Goal: Task Accomplishment & Management: Manage account settings

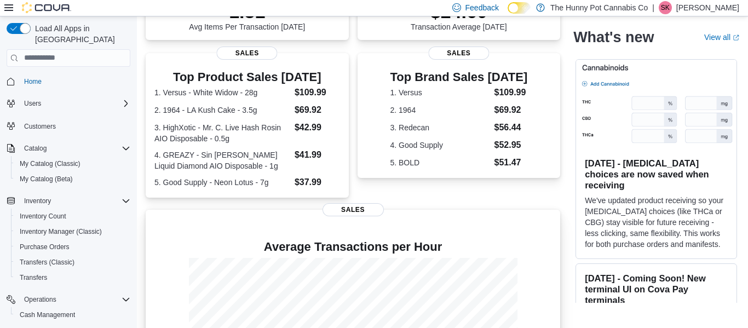
scroll to position [202, 0]
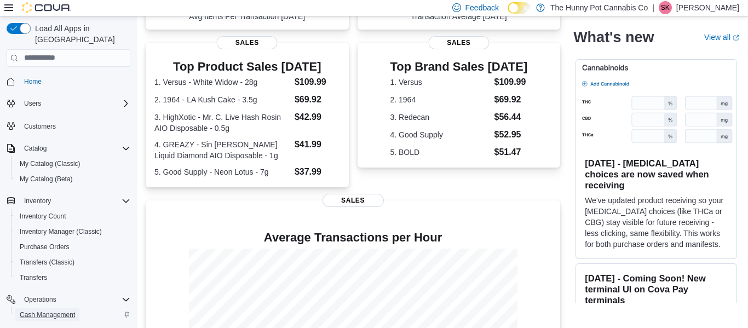
click at [70, 311] on span "Cash Management" at bounding box center [47, 315] width 55 height 9
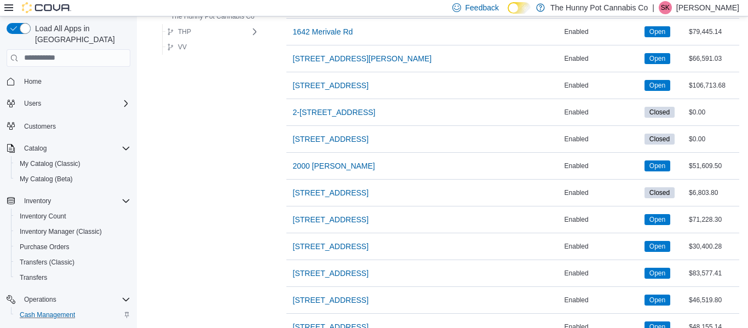
scroll to position [419, 0]
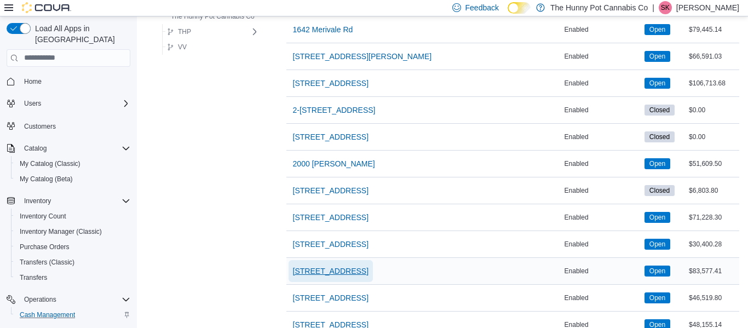
click at [323, 270] on span "[STREET_ADDRESS]" at bounding box center [331, 271] width 76 height 11
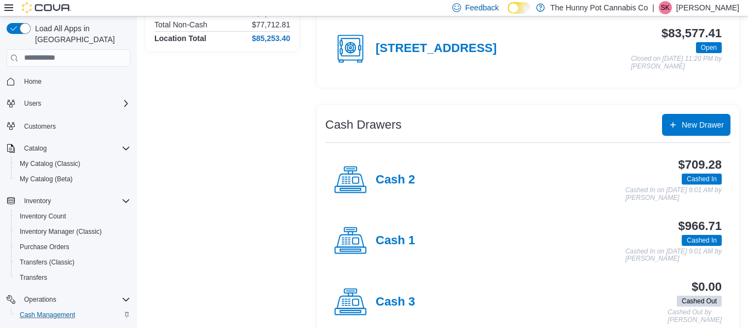
scroll to position [134, 0]
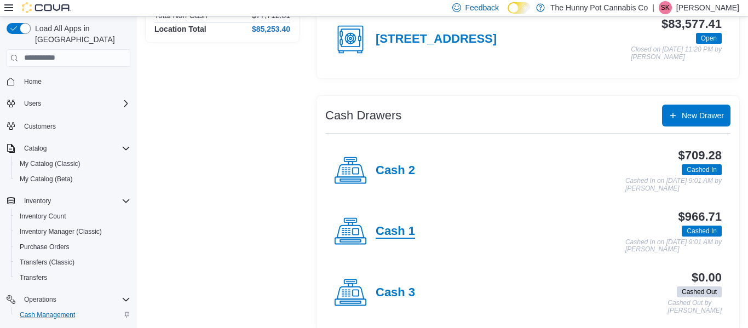
click at [404, 231] on h4 "Cash 1" at bounding box center [395, 232] width 39 height 14
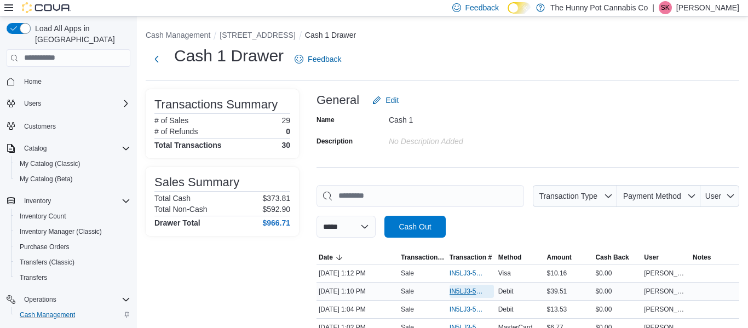
click at [458, 290] on span "IN5LJ3-5953726" at bounding box center [466, 291] width 33 height 9
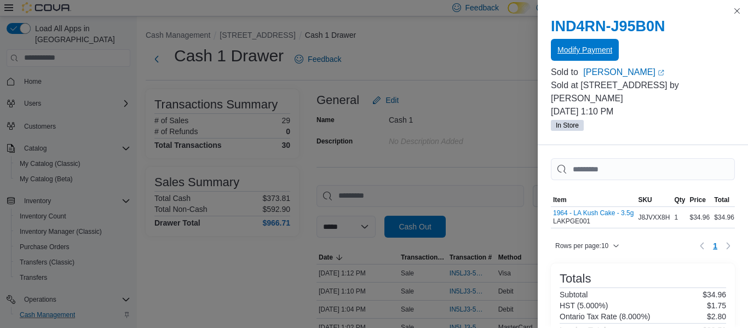
click at [592, 50] on span "Modify Payment" at bounding box center [585, 49] width 55 height 11
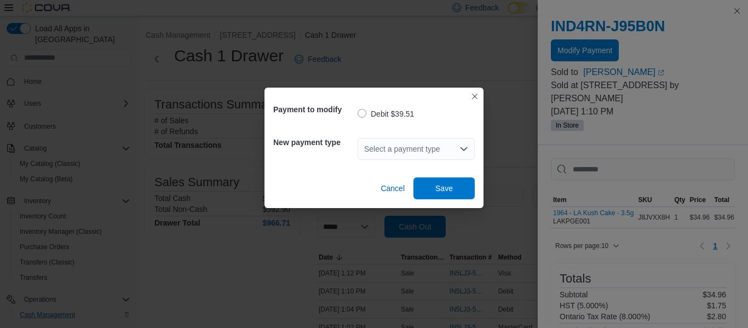
click at [461, 147] on icon "Open list of options" at bounding box center [464, 148] width 7 height 3
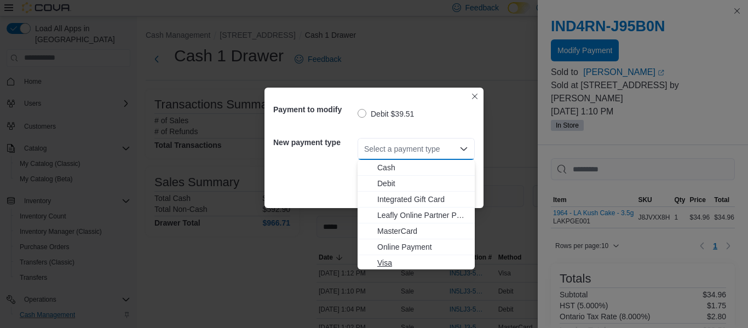
click at [383, 260] on span "Visa" at bounding box center [422, 262] width 91 height 11
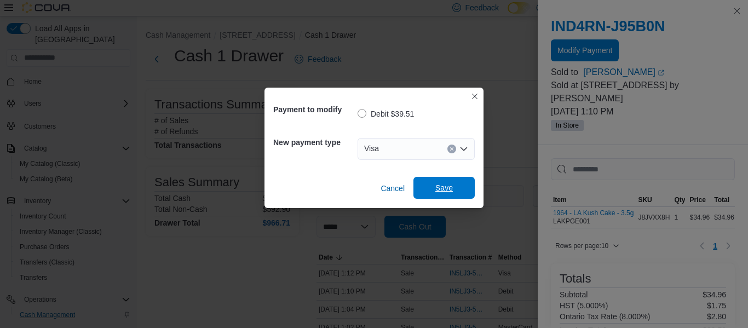
click at [438, 187] on span "Save" at bounding box center [445, 187] width 18 height 11
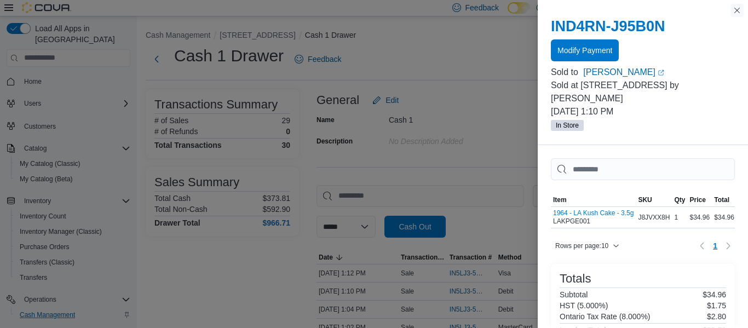
click at [734, 13] on button "Close this dialog" at bounding box center [737, 10] width 13 height 13
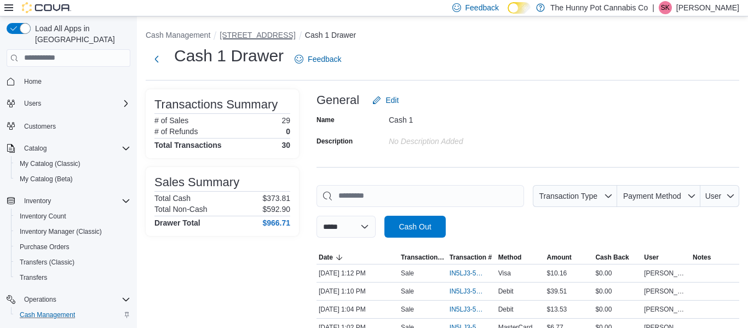
click at [243, 35] on button "[STREET_ADDRESS]" at bounding box center [258, 35] width 76 height 9
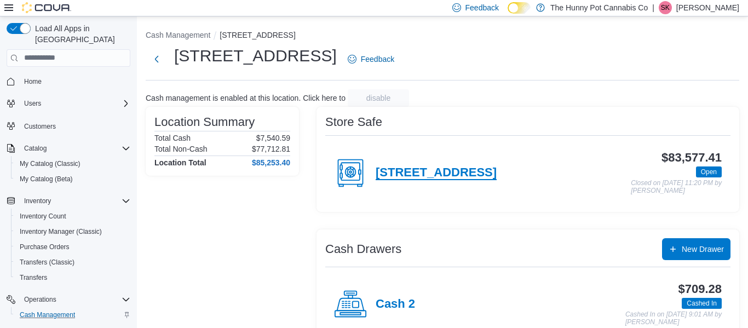
click at [414, 173] on h4 "[STREET_ADDRESS]" at bounding box center [436, 173] width 121 height 14
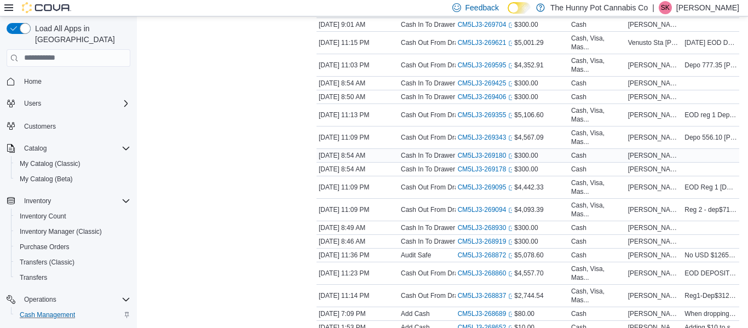
scroll to position [238, 0]
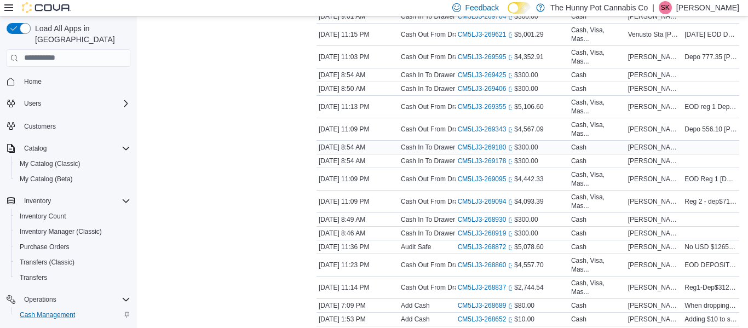
click at [532, 244] on span "$5,078.60" at bounding box center [528, 247] width 29 height 9
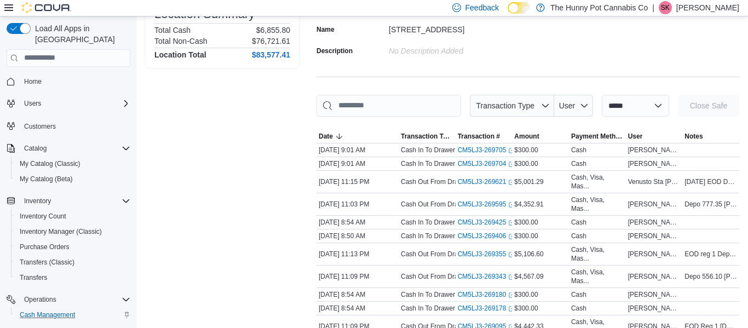
scroll to position [84, 0]
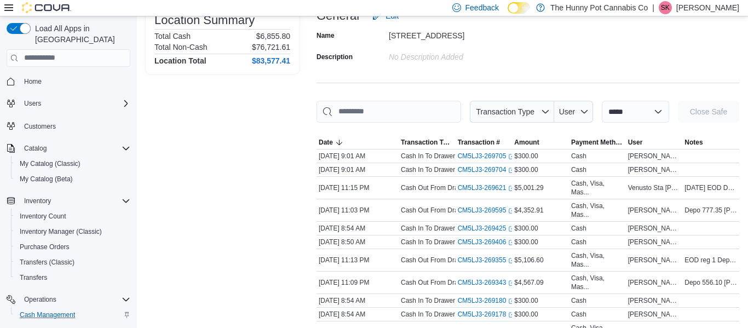
click at [526, 33] on div "[STREET_ADDRESS]" at bounding box center [462, 33] width 147 height 13
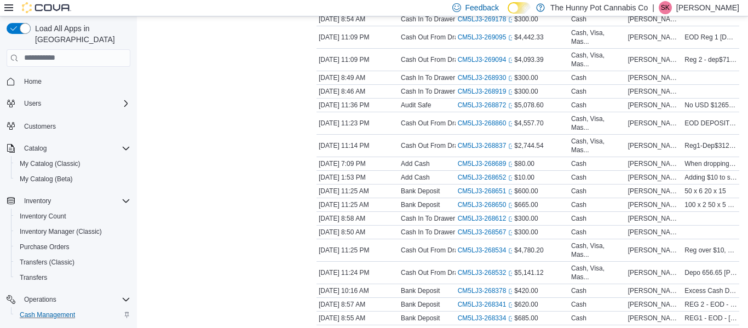
scroll to position [380, 0]
